Goal: Find contact information: Find contact information

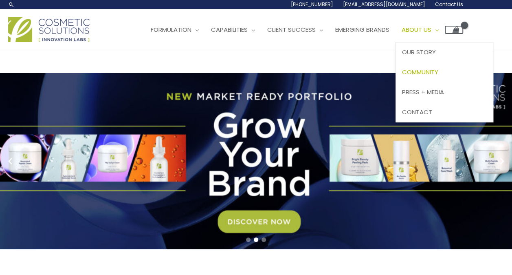
click at [438, 75] on span "Community" at bounding box center [420, 72] width 36 height 9
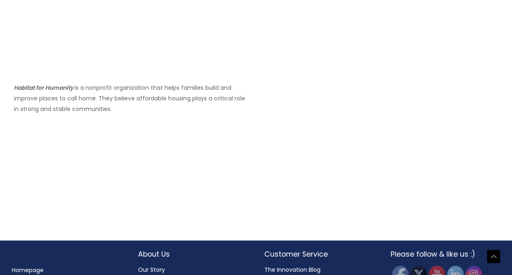
scroll to position [610, 0]
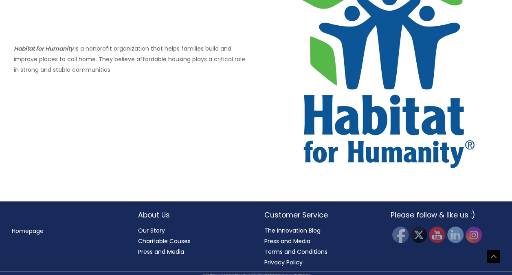
click at [40, 229] on link "Homepage" at bounding box center [28, 230] width 32 height 8
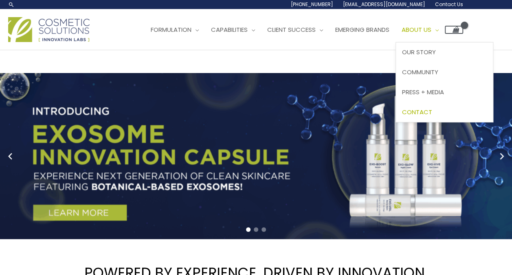
click at [432, 110] on span "Contact" at bounding box center [417, 112] width 30 height 9
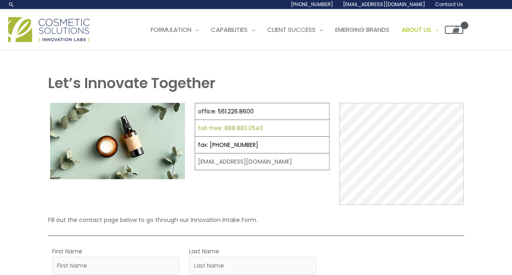
click at [221, 127] on link "toll-free: 888.883.0540" at bounding box center [230, 128] width 65 height 8
